Goal: Task Accomplishment & Management: Use online tool/utility

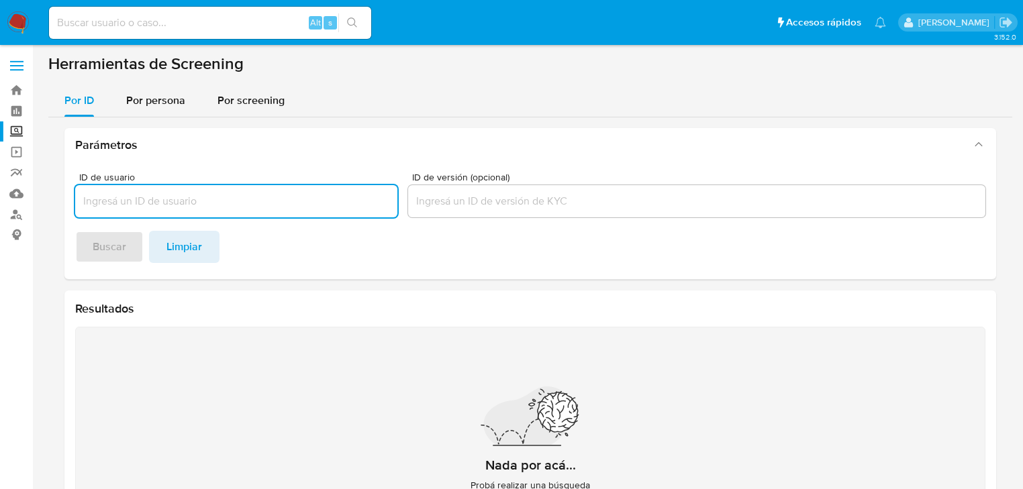
click at [142, 30] on input at bounding box center [210, 22] width 322 height 17
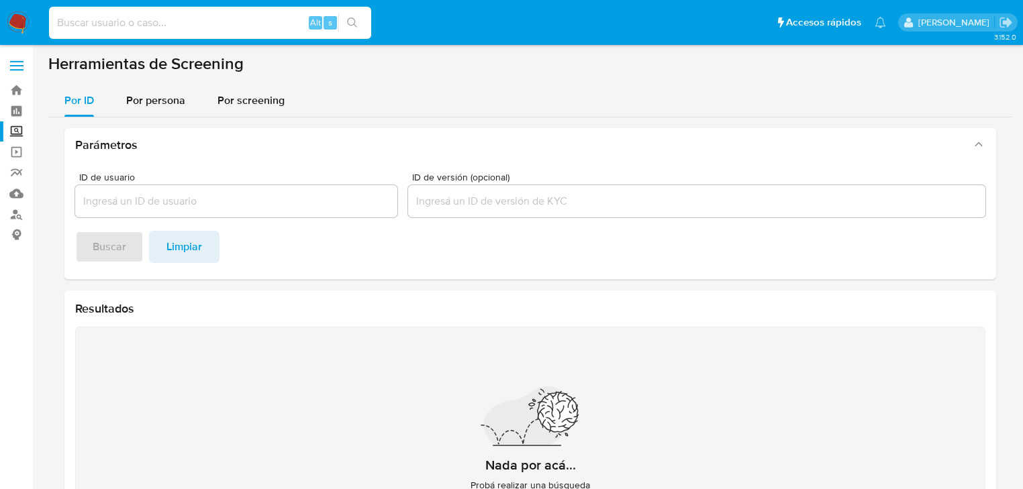
paste input "MQpJtaqbbRSOPDC3vEYM2guN"
type input "MQpJtaqbbRSOPDC3vEYM2guN"
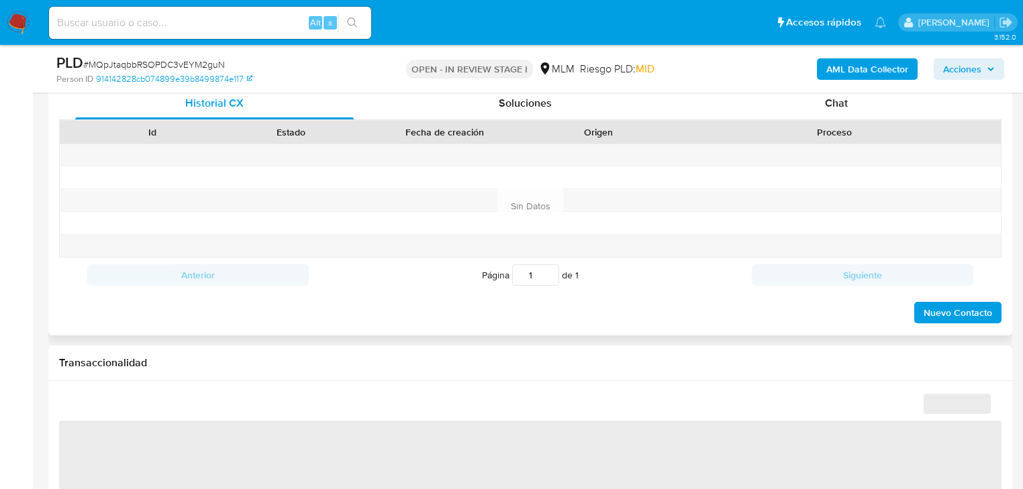
scroll to position [752, 0]
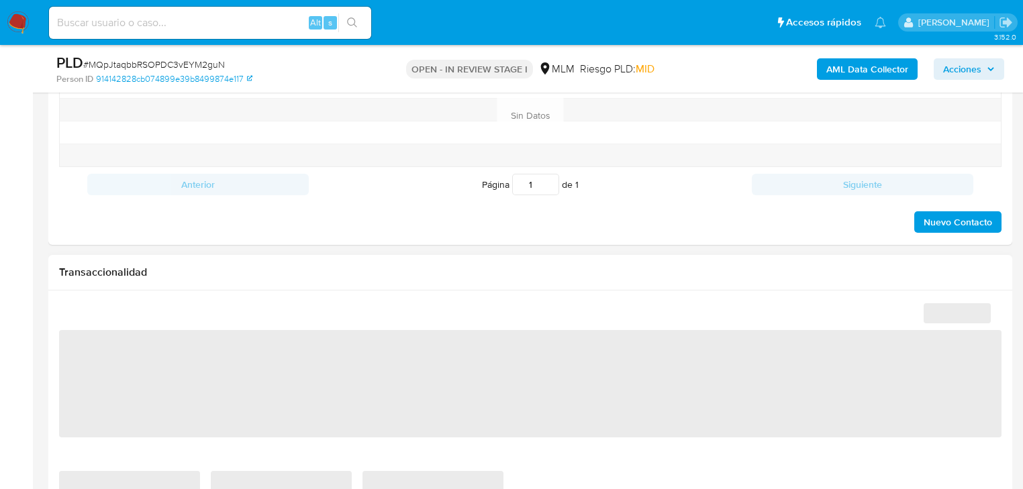
select select "10"
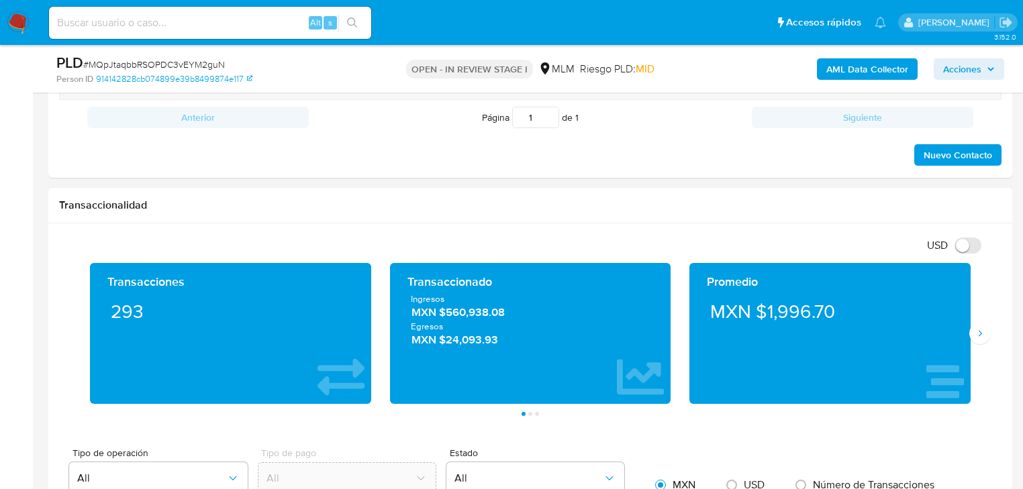
scroll to position [913, 0]
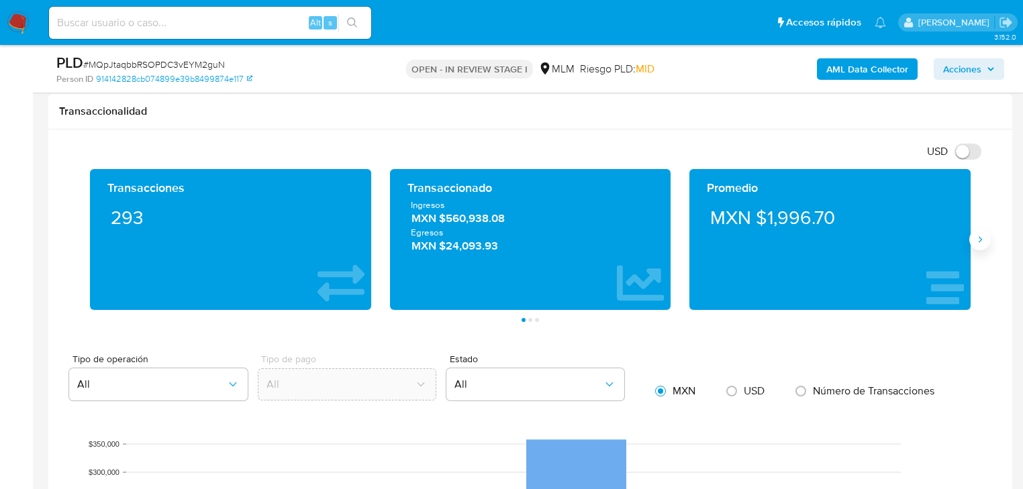
click at [978, 236] on icon "Siguiente" at bounding box center [979, 239] width 11 height 11
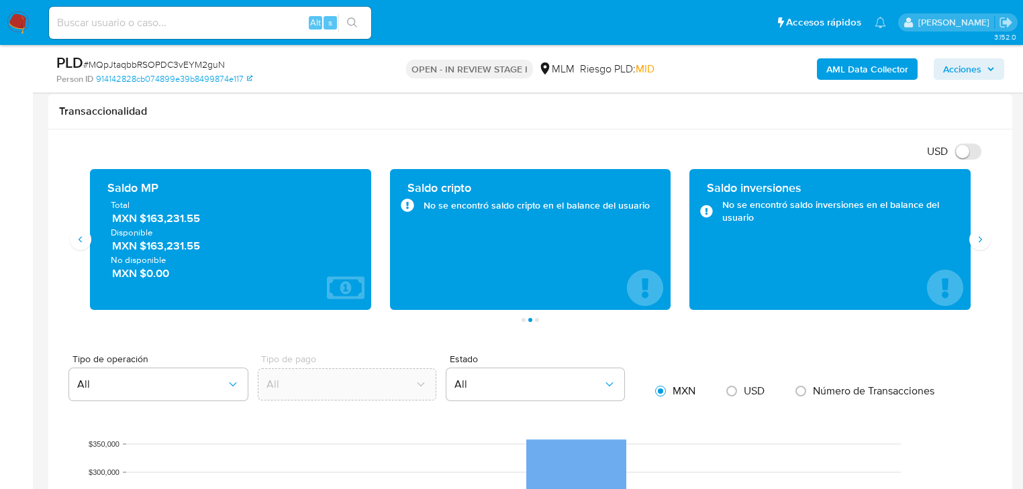
click at [119, 288] on div "Saldo MP Total MXN $163,231.55 Disponible MXN $163,231.55 No disponible MXN $0.…" at bounding box center [231, 239] width 260 height 119
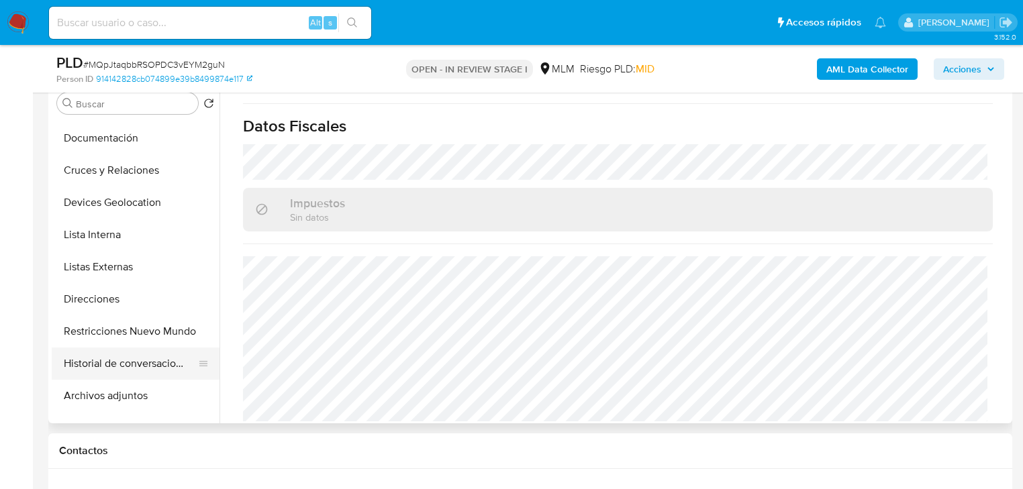
scroll to position [161, 0]
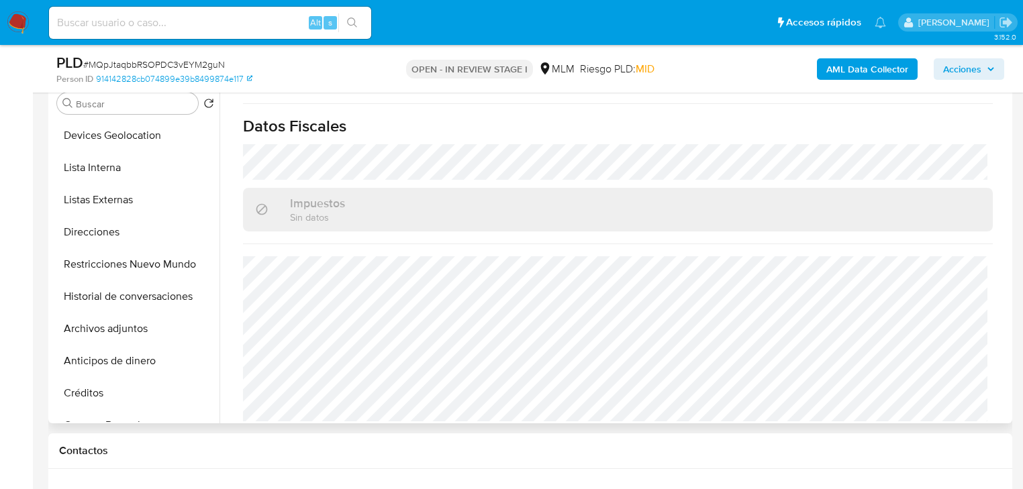
click at [134, 327] on button "Archivos adjuntos" at bounding box center [136, 329] width 168 height 32
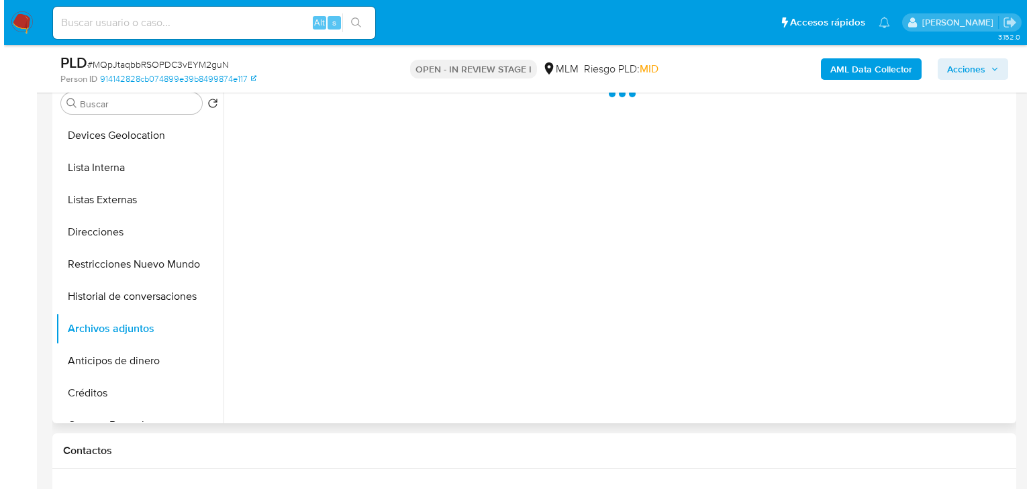
scroll to position [0, 0]
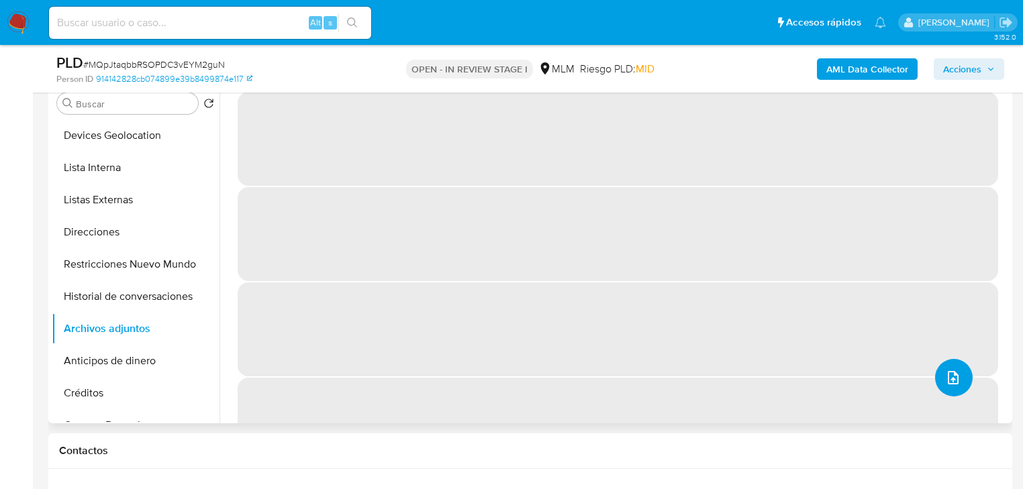
click at [938, 366] on button "upload-file" at bounding box center [954, 378] width 38 height 38
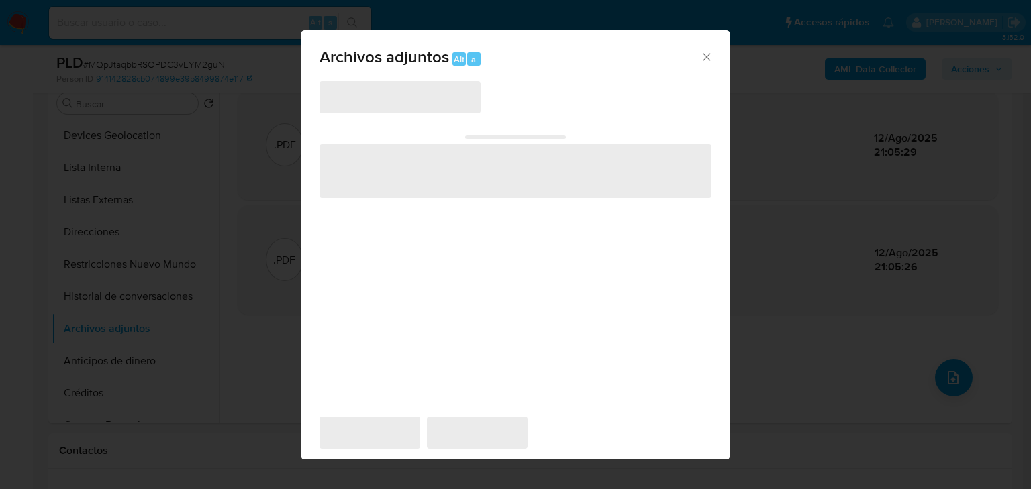
click at [389, 107] on span "‌" at bounding box center [399, 97] width 161 height 32
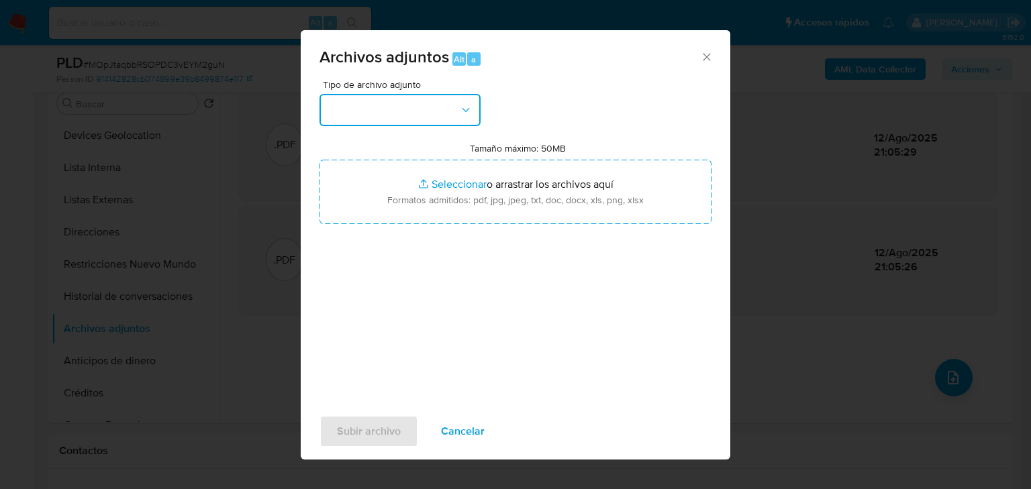
click at [405, 105] on button "button" at bounding box center [399, 110] width 161 height 32
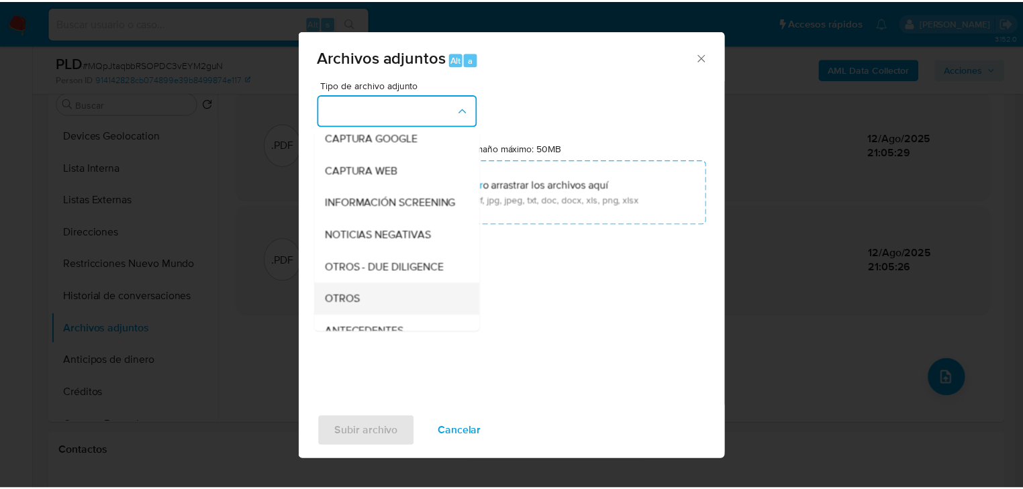
scroll to position [91, 0]
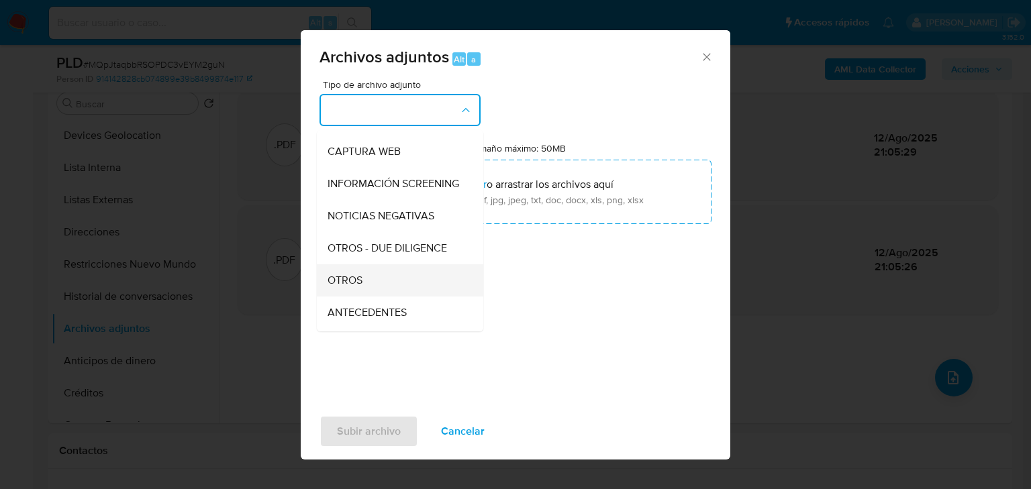
click at [404, 290] on div "OTROS" at bounding box center [395, 280] width 137 height 32
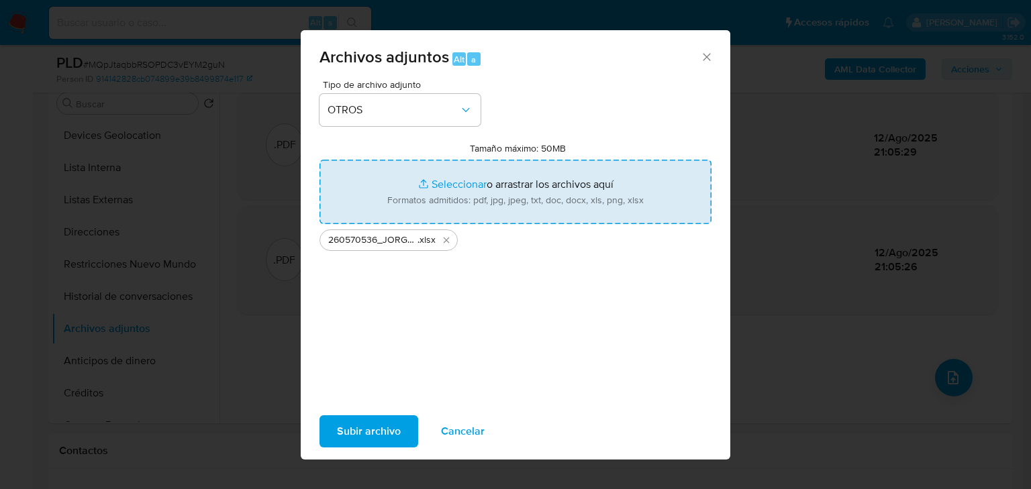
type input "C:\fakepath\260570536_JORGE [PERSON_NAME] SILVA_JUL25.pdf"
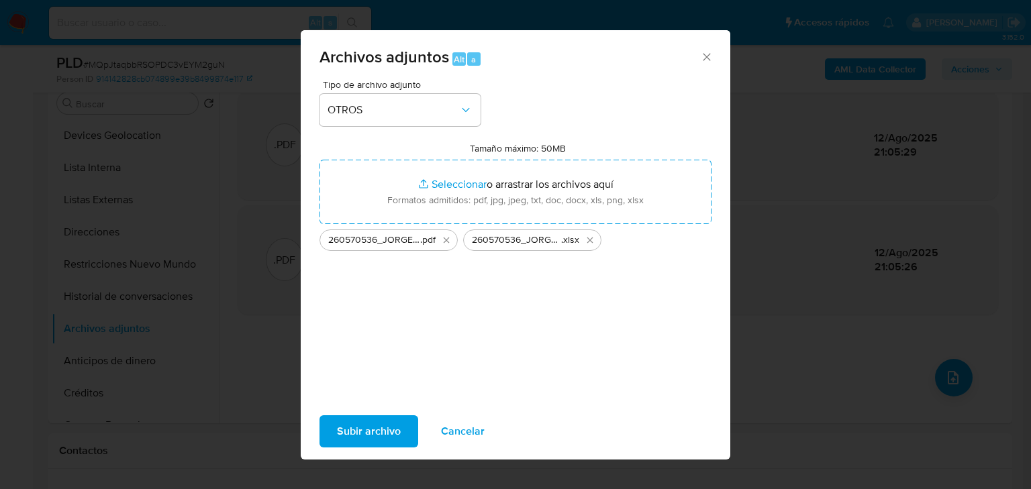
drag, startPoint x: 537, startPoint y: 482, endPoint x: 374, endPoint y: 427, distance: 171.5
click at [374, 427] on span "Subir archivo" at bounding box center [369, 432] width 64 height 30
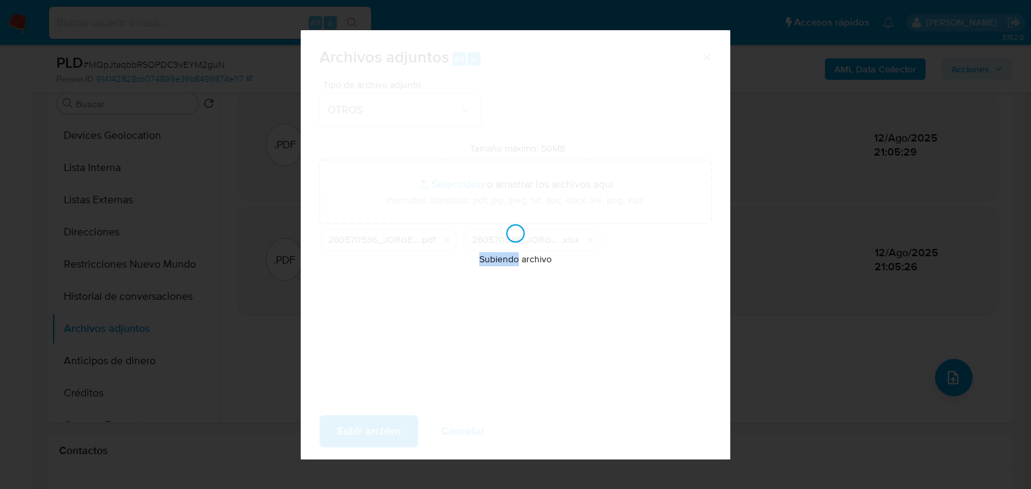
click at [374, 427] on div "Subiendo archivo" at bounding box center [515, 244] width 429 height 429
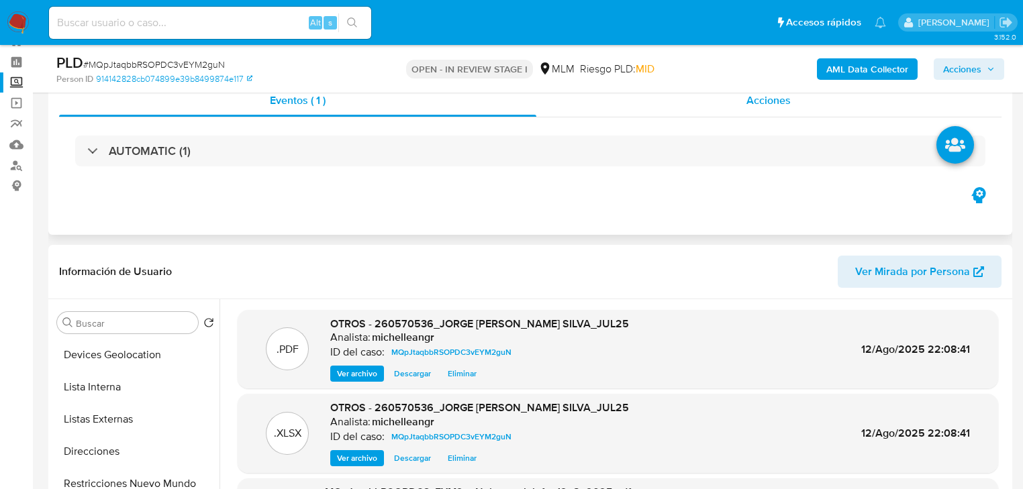
scroll to position [0, 0]
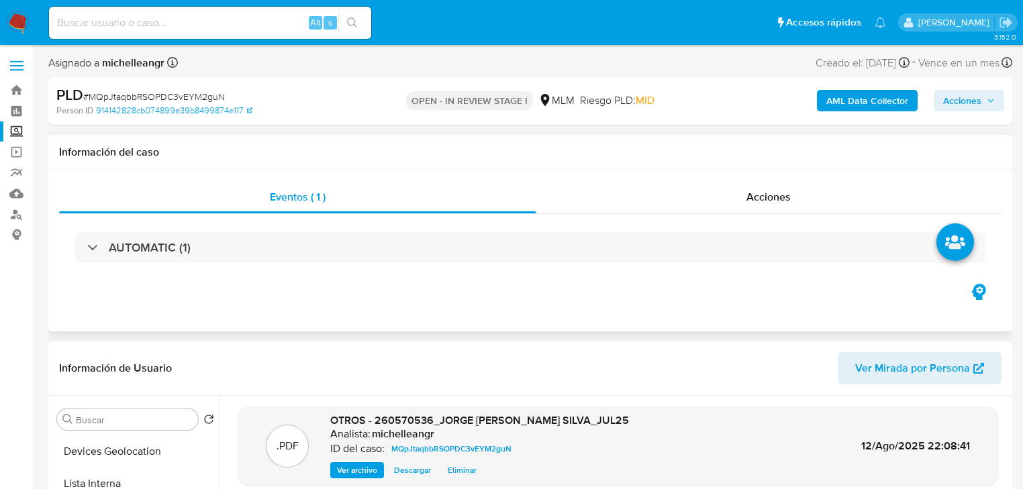
click at [773, 180] on div "Eventos ( 1 ) Acciones AUTOMATIC (1)" at bounding box center [530, 250] width 964 height 161
click at [763, 197] on span "Acciones" at bounding box center [768, 196] width 44 height 15
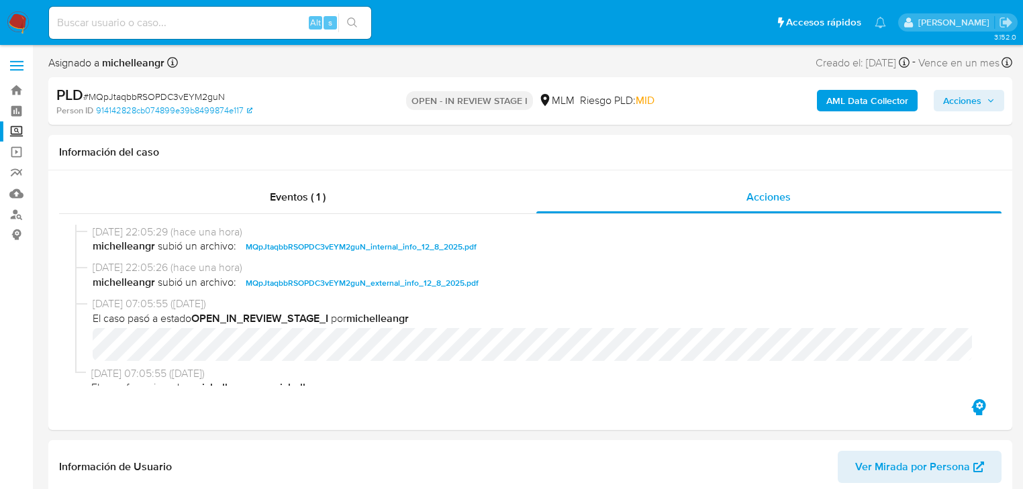
click at [948, 109] on span "Acciones" at bounding box center [962, 100] width 38 height 21
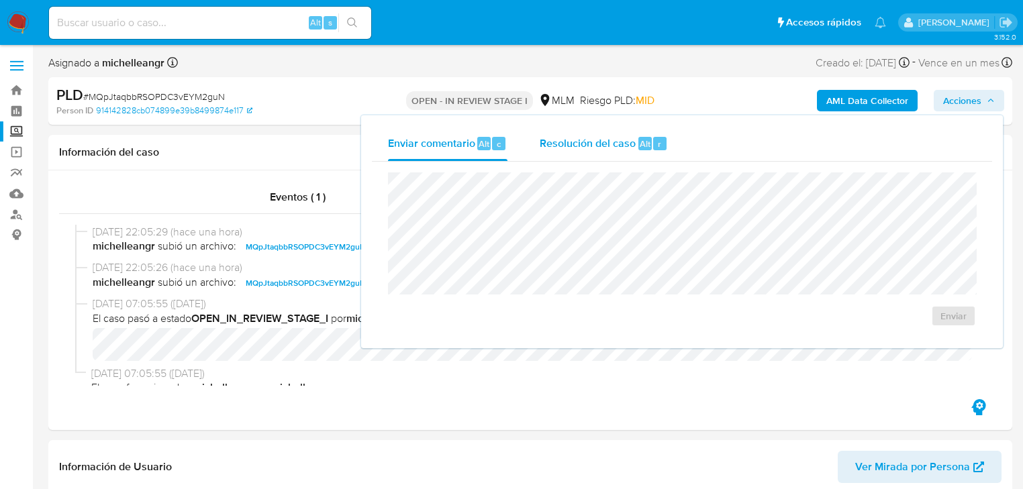
click at [582, 140] on span "Resolución del caso" at bounding box center [588, 143] width 96 height 15
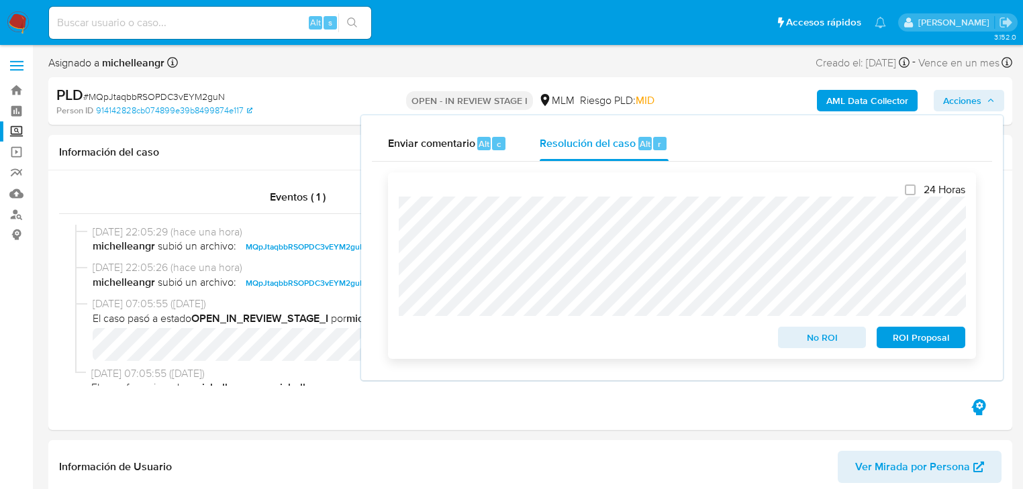
click at [829, 346] on span "No ROI" at bounding box center [822, 337] width 70 height 19
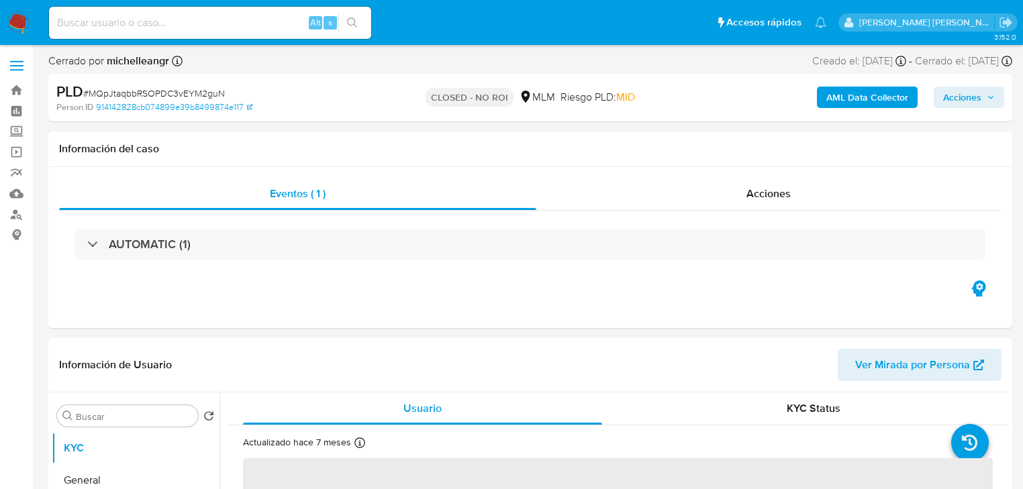
select select "10"
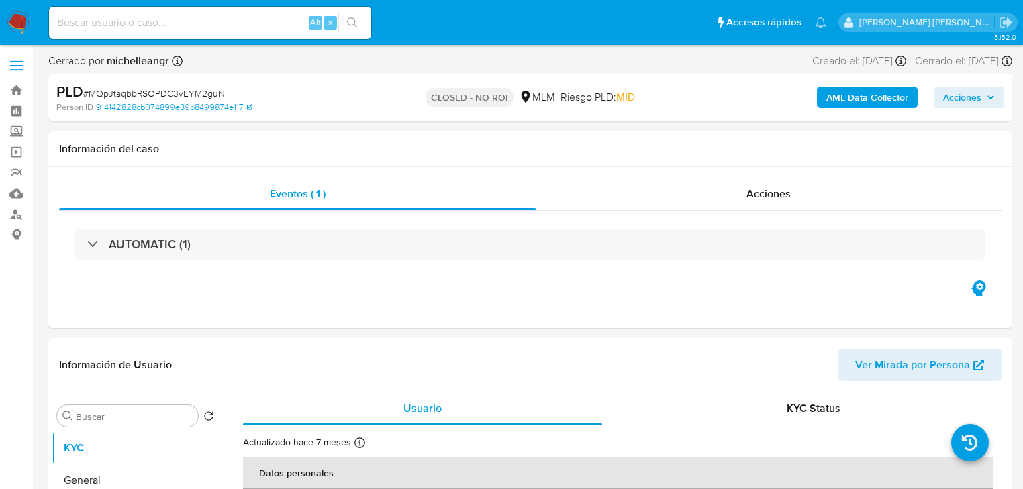
click at [185, 30] on input at bounding box center [210, 22] width 322 height 17
paste input "294571874"
type input "294571874"
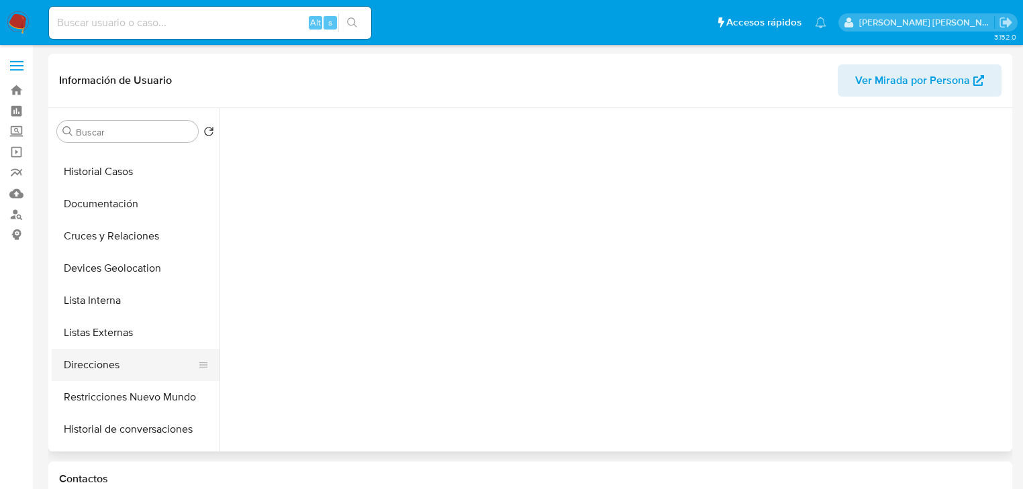
scroll to position [161, 0]
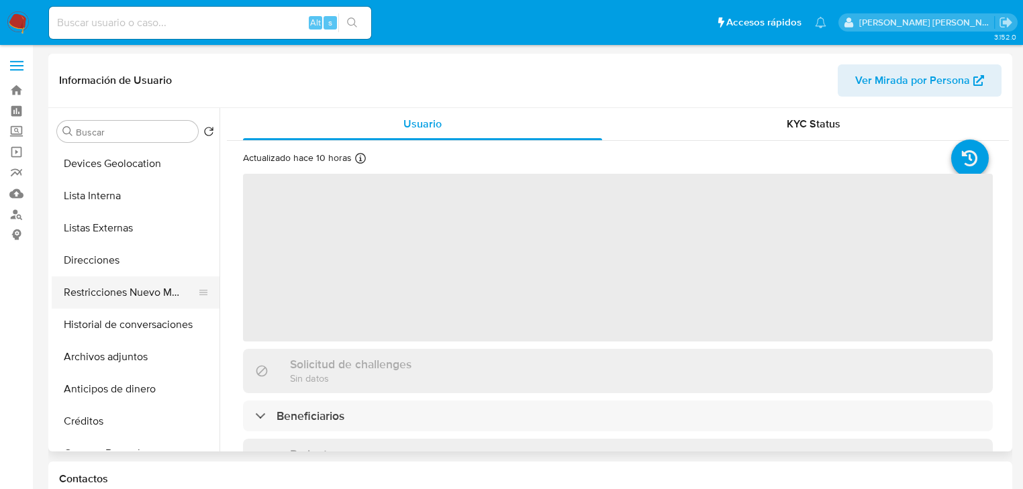
click at [152, 306] on button "Restricciones Nuevo Mundo" at bounding box center [130, 292] width 157 height 32
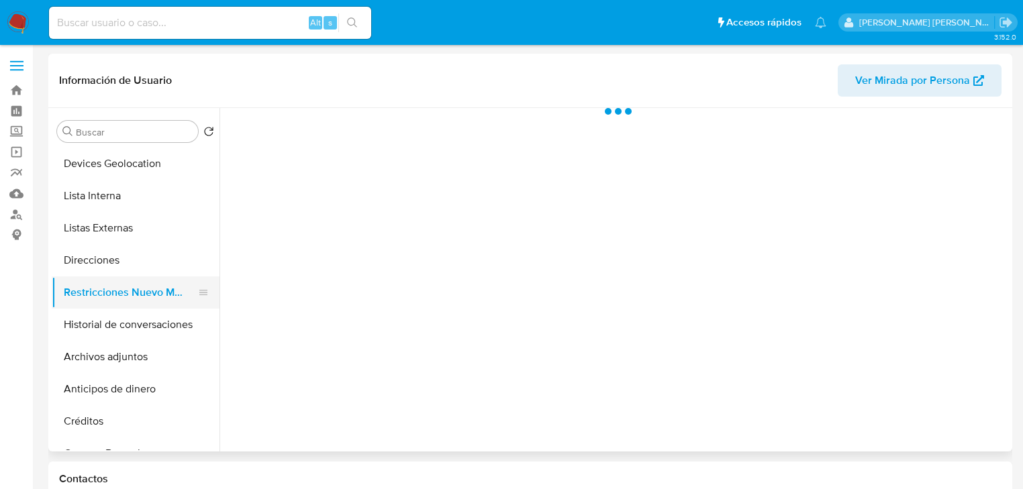
select select "10"
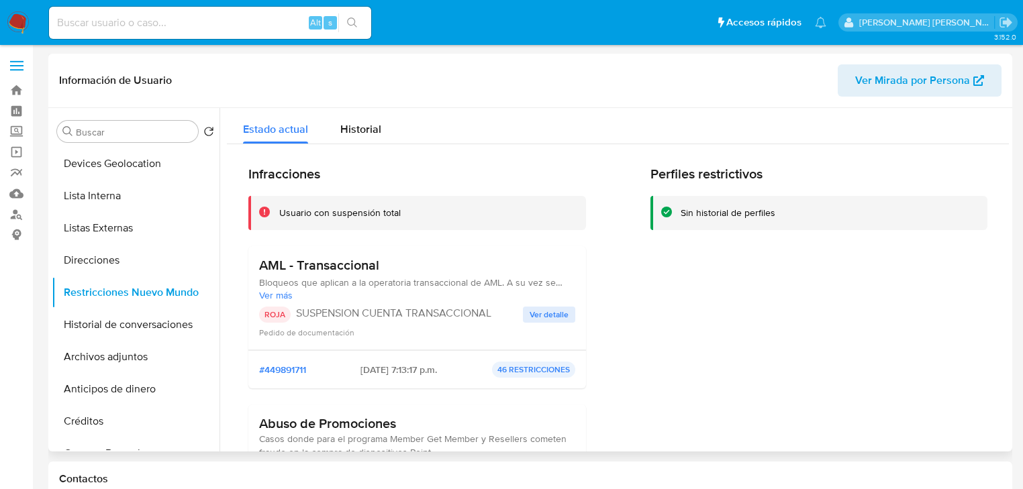
click at [540, 314] on span "Ver detalle" at bounding box center [548, 314] width 39 height 13
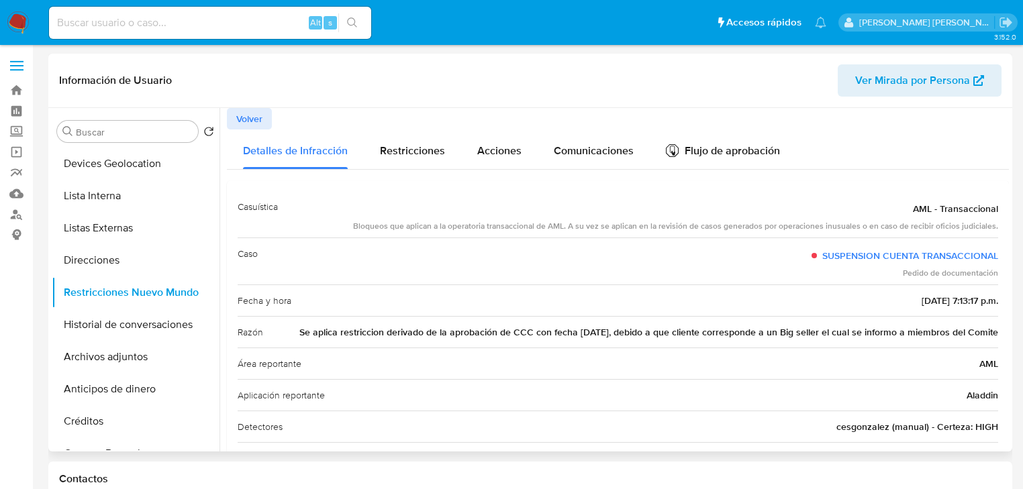
click at [260, 122] on span "Volver" at bounding box center [249, 118] width 26 height 19
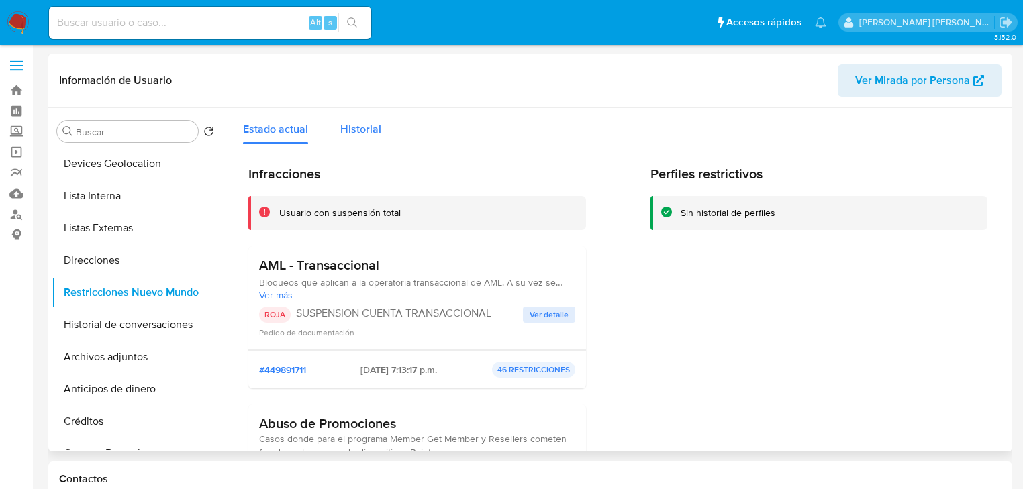
click at [363, 134] on span "Historial" at bounding box center [360, 128] width 41 height 15
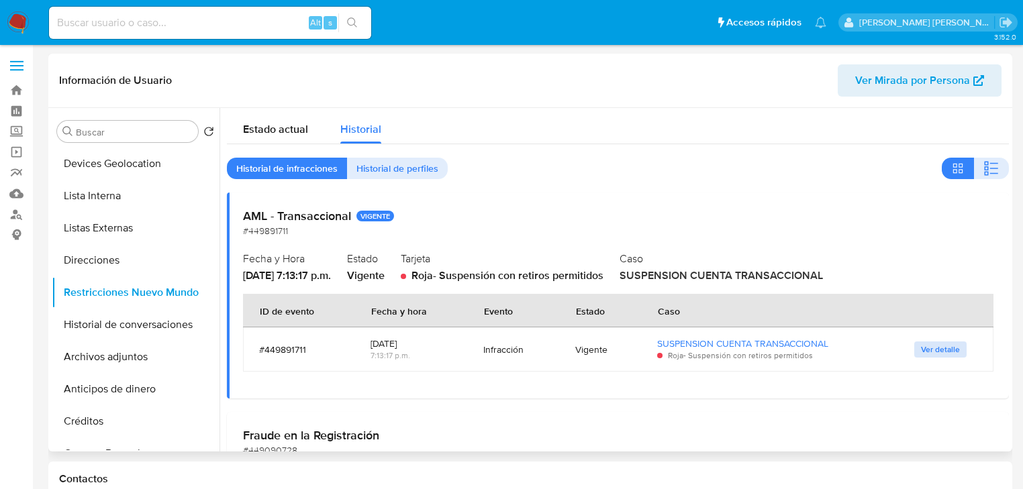
click at [940, 348] on span "Ver detalle" at bounding box center [940, 349] width 39 height 13
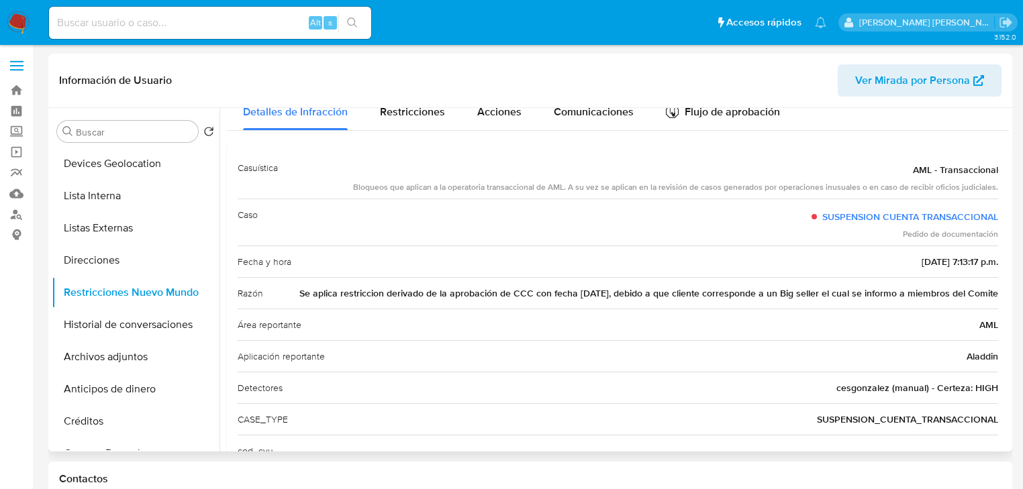
scroll to position [0, 0]
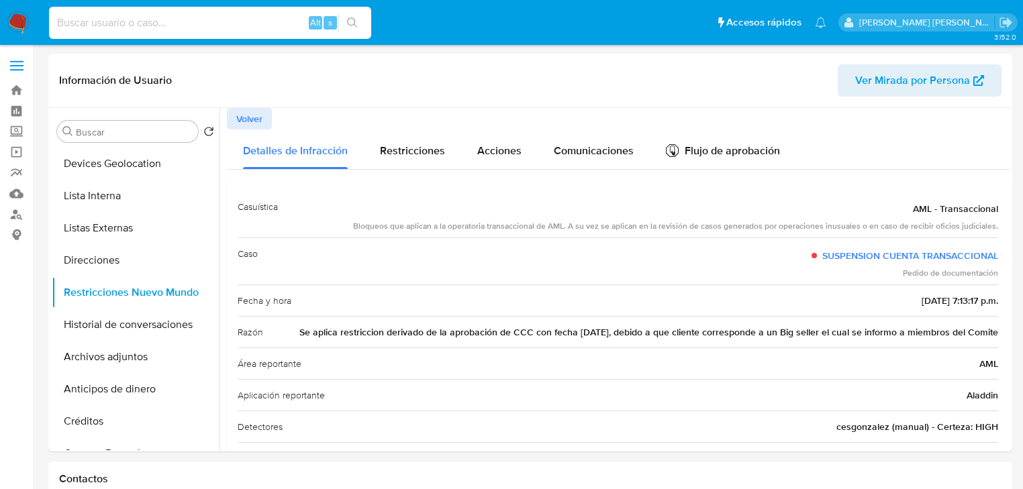
click at [186, 22] on input at bounding box center [210, 22] width 322 height 17
paste input "304497262"
type input "304497262"
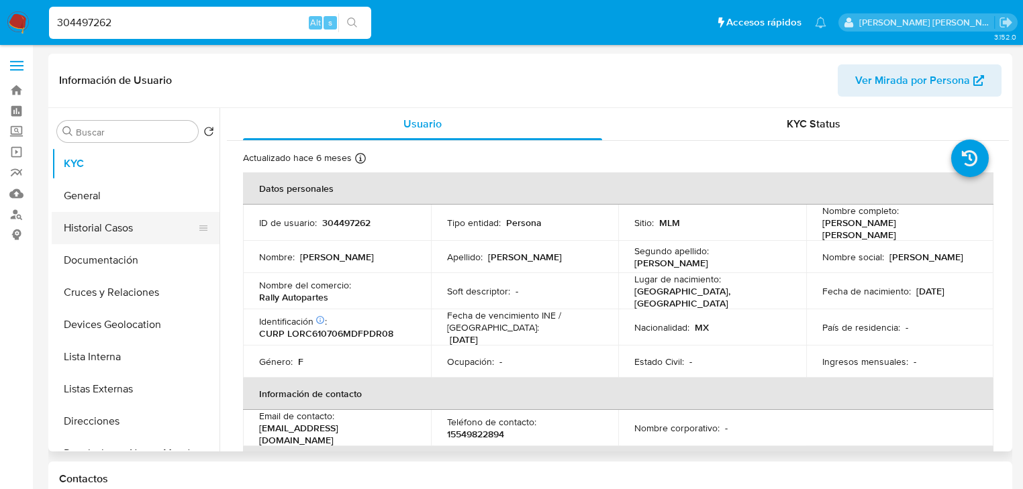
click at [149, 231] on button "Historial Casos" at bounding box center [130, 228] width 157 height 32
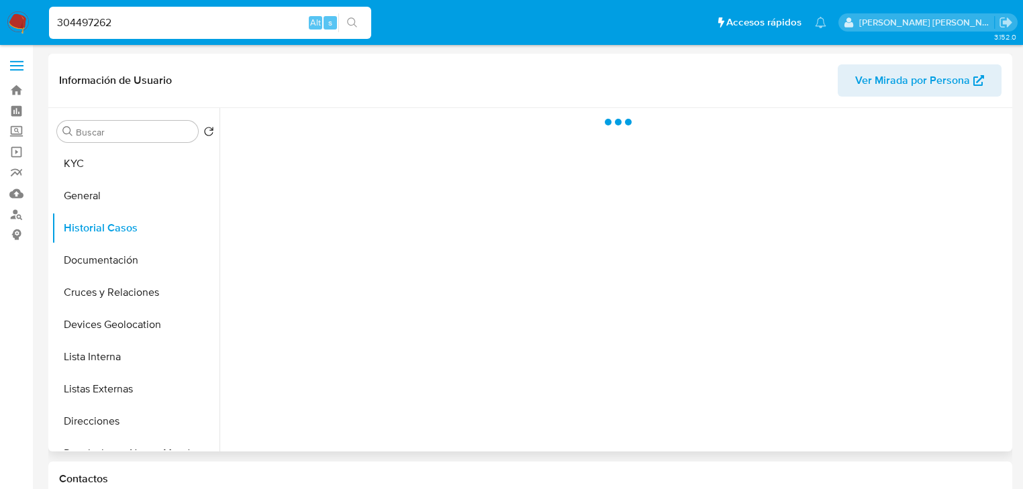
select select "10"
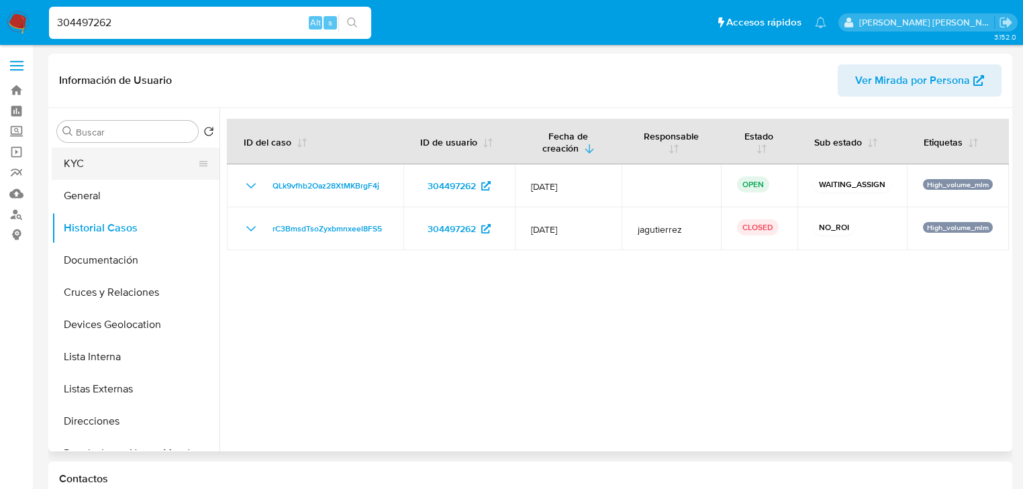
click at [77, 166] on button "KYC" at bounding box center [130, 164] width 157 height 32
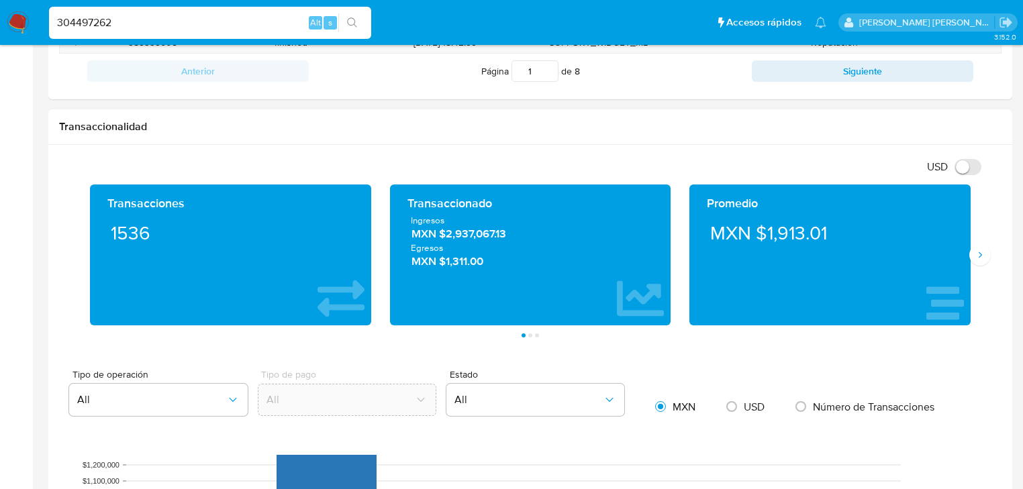
scroll to position [644, 0]
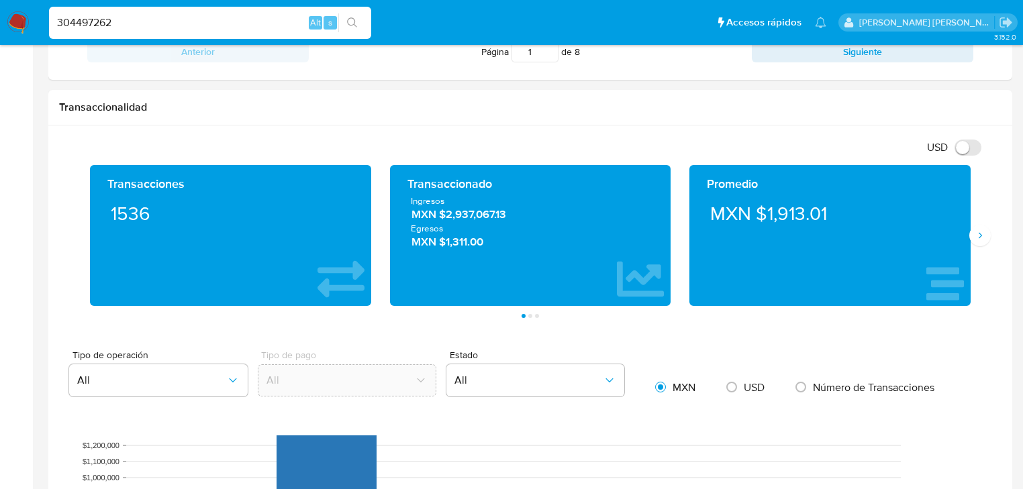
drag, startPoint x: 148, startPoint y: 19, endPoint x: 0, endPoint y: -6, distance: 149.7
click at [0, 0] on html "Pausado Ver notificaciones 304497262 Alt s Accesos rápidos Presiona las siguien…" at bounding box center [511, 310] width 1023 height 1909
paste input "425782919"
type input "425782919"
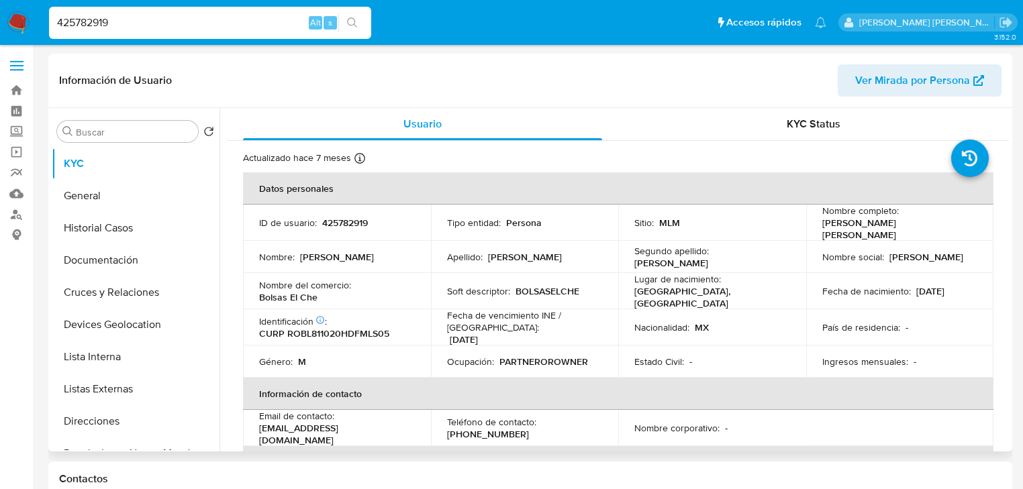
select select "10"
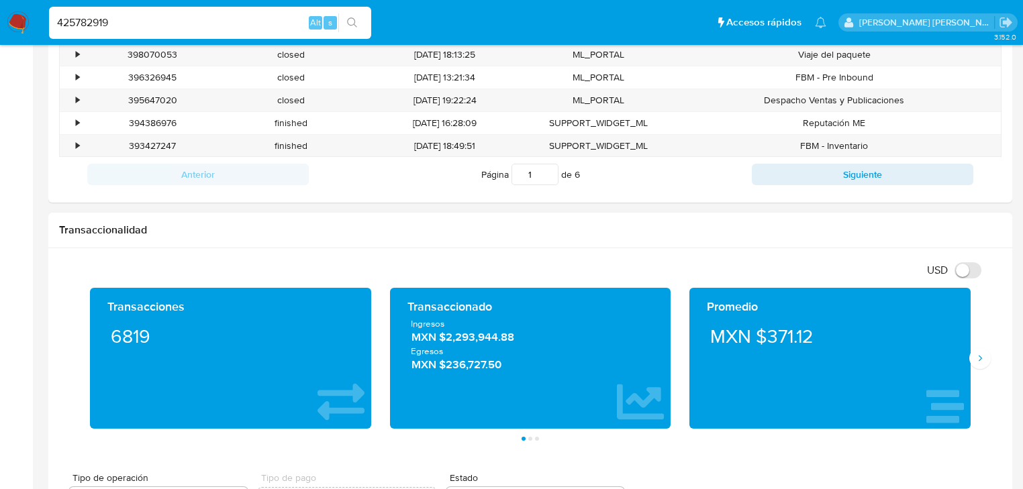
scroll to position [591, 0]
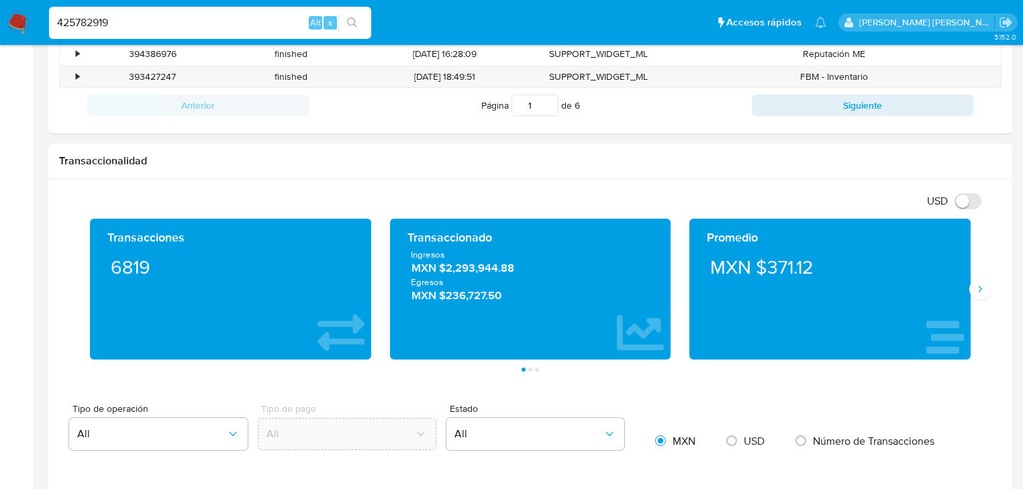
drag, startPoint x: 144, startPoint y: 20, endPoint x: 0, endPoint y: -7, distance: 146.8
click at [0, 0] on html "Pausado Ver notificaciones 425782919 Alt s Accesos rápidos Presiona las siguien…" at bounding box center [511, 490] width 1023 height 2162
paste input "700904323"
type input "700904323"
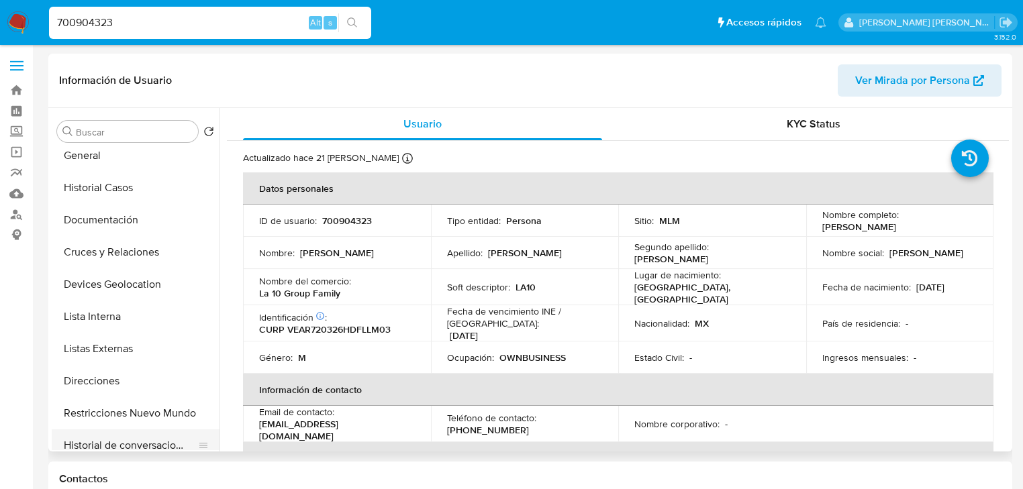
scroll to position [107, 0]
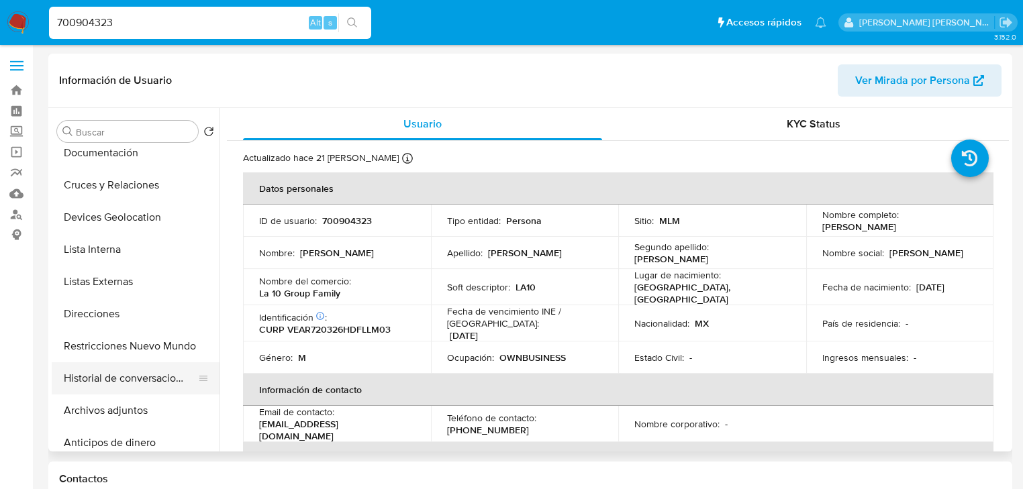
select select "10"
drag, startPoint x: 163, startPoint y: 352, endPoint x: 170, endPoint y: 345, distance: 10.0
click at [163, 350] on button "Restricciones Nuevo Mundo" at bounding box center [130, 346] width 157 height 32
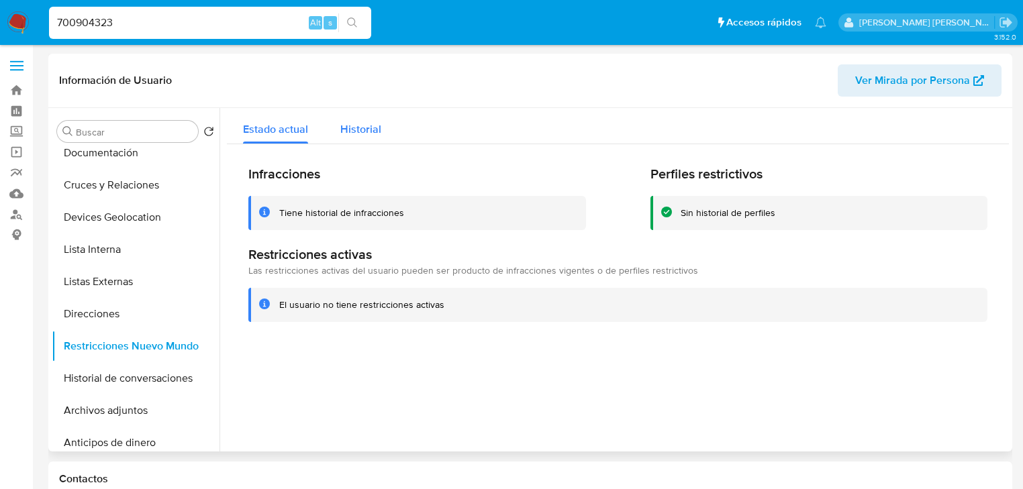
click at [370, 124] on span "Historial" at bounding box center [360, 128] width 41 height 15
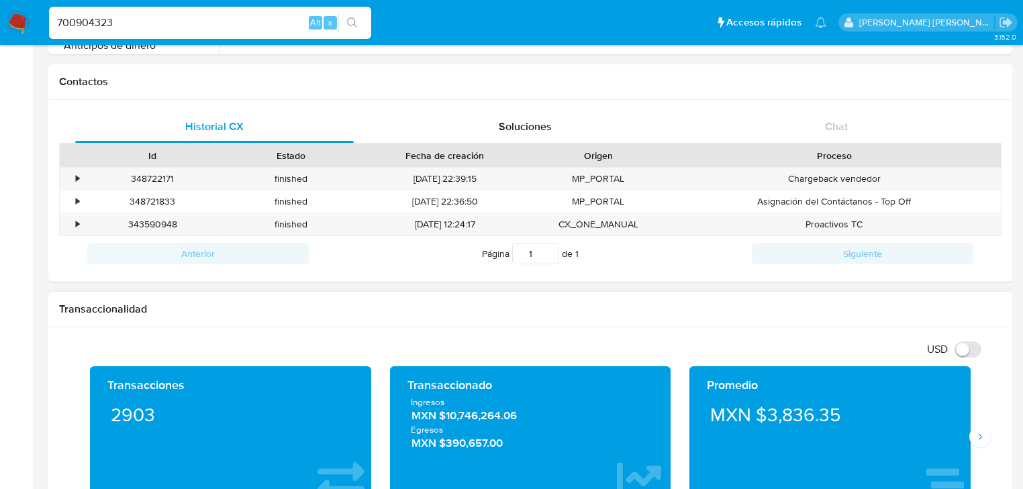
scroll to position [483, 0]
